Goal: Information Seeking & Learning: Learn about a topic

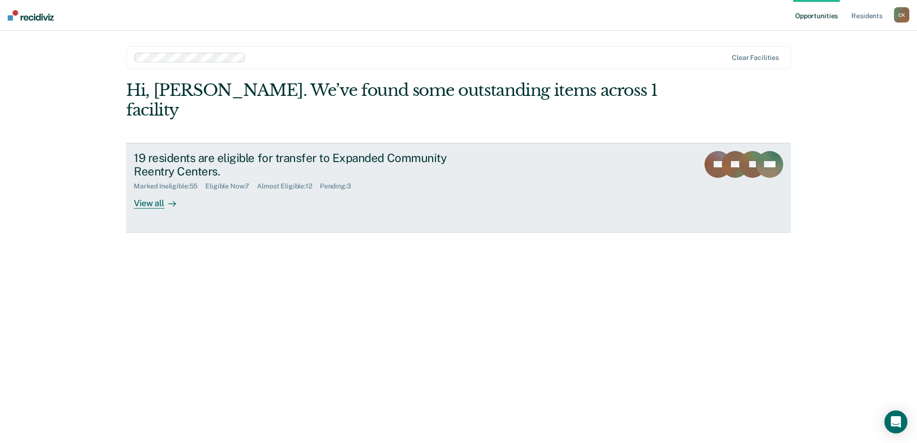
click at [151, 190] on div "View all" at bounding box center [161, 199] width 54 height 19
